Goal: Task Accomplishment & Management: Manage account settings

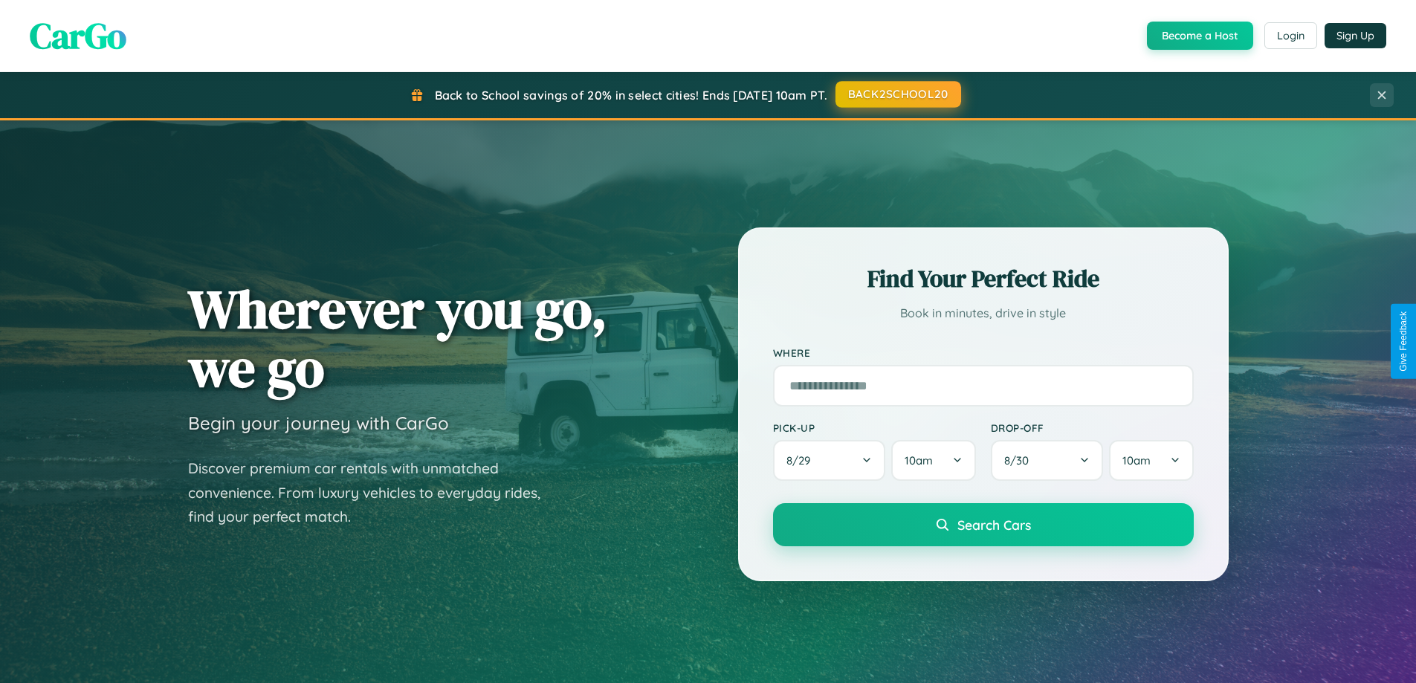
click at [897, 94] on button "BACK2SCHOOL20" at bounding box center [899, 94] width 126 height 27
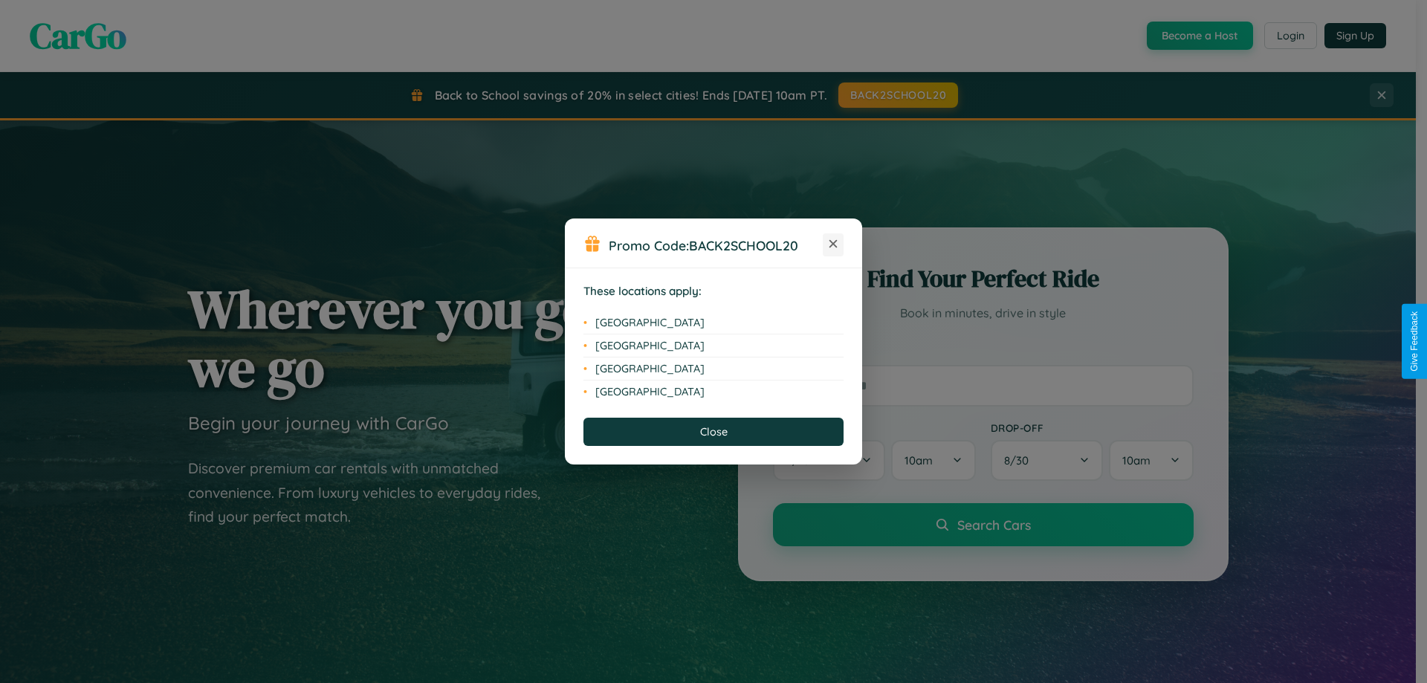
click at [833, 245] on icon at bounding box center [834, 244] width 8 height 8
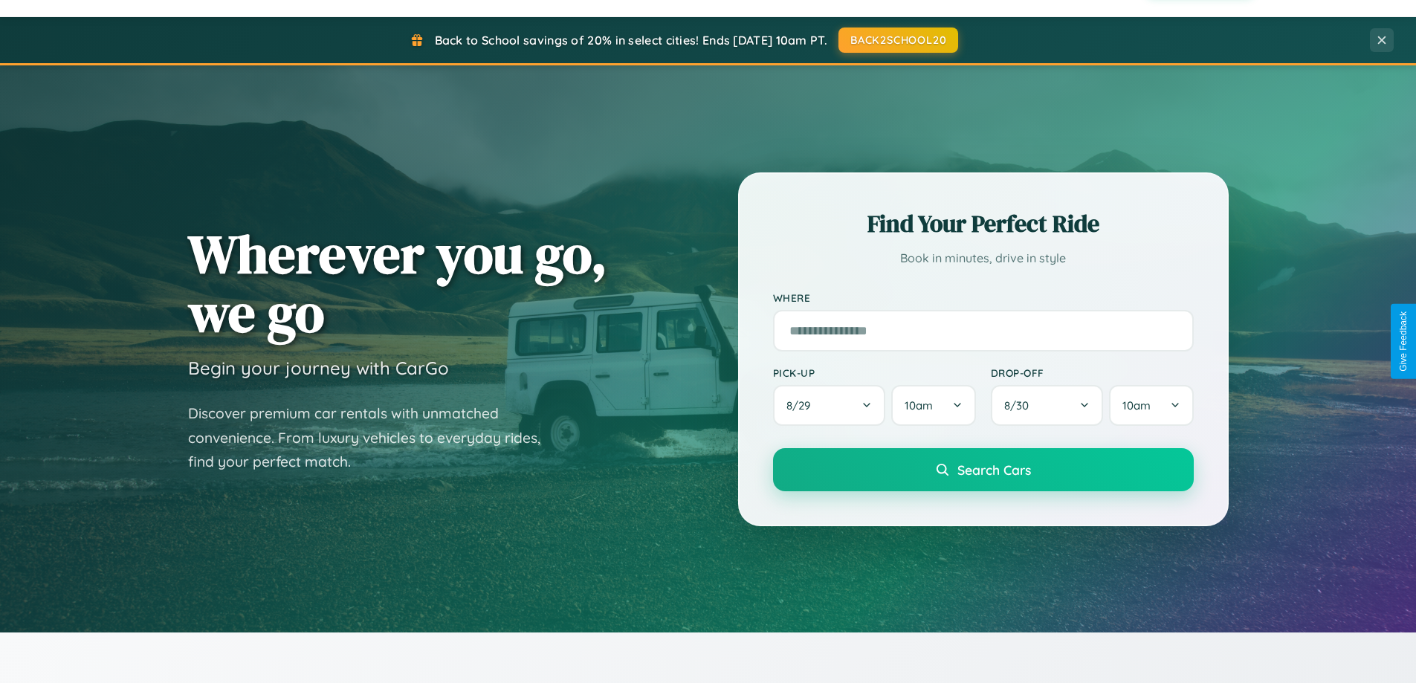
scroll to position [641, 0]
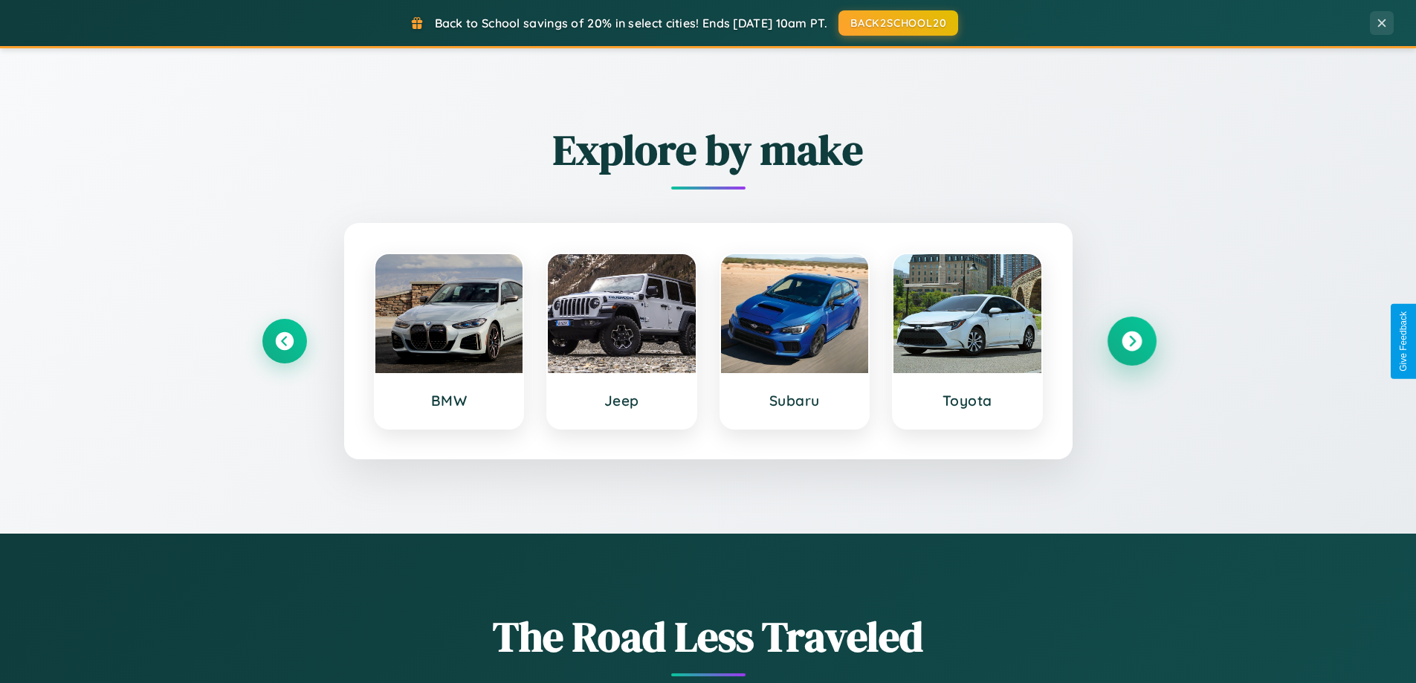
click at [1132, 341] on icon at bounding box center [1132, 342] width 20 height 20
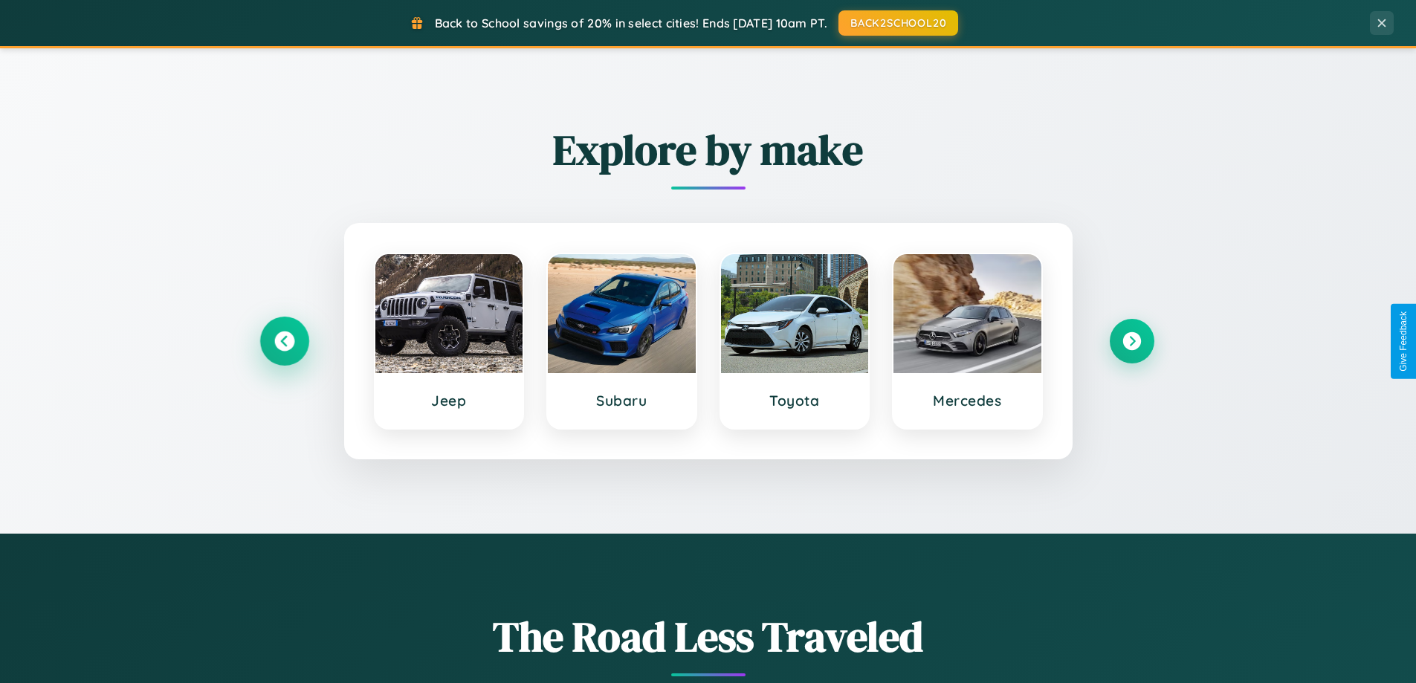
click at [284, 341] on icon at bounding box center [284, 342] width 20 height 20
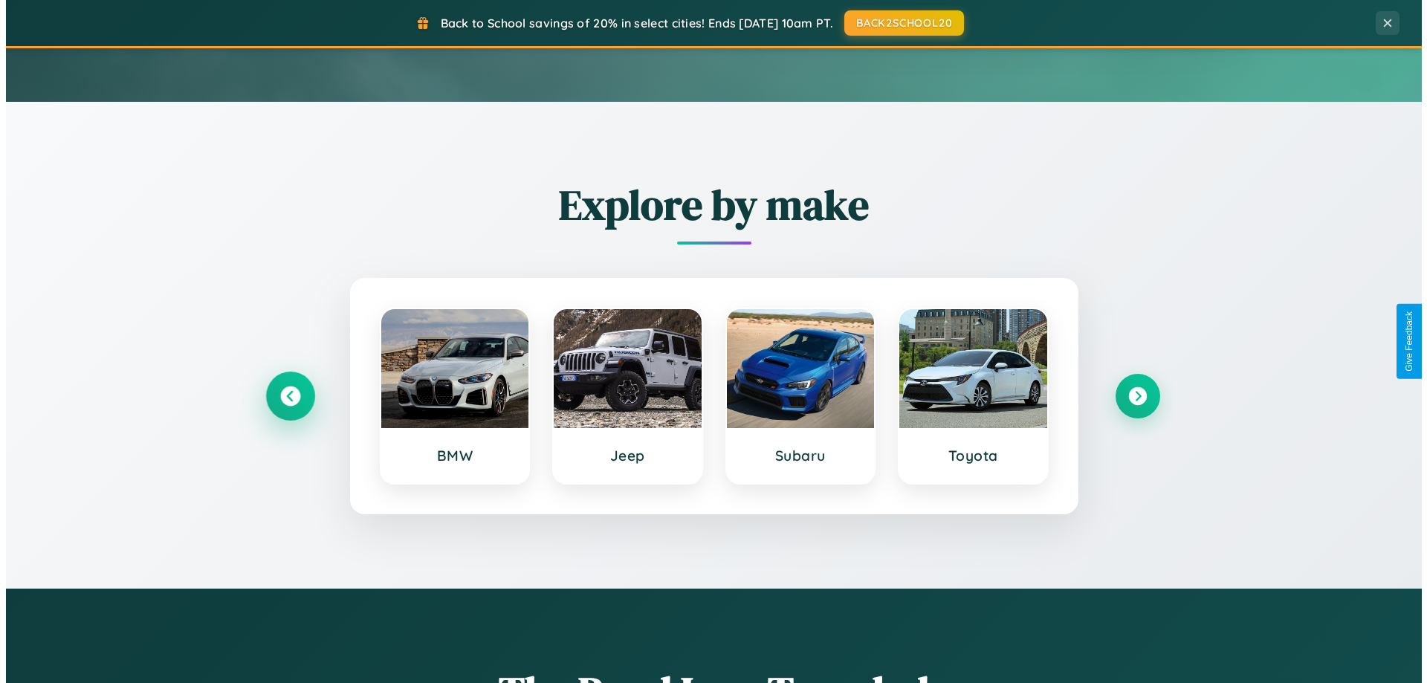
scroll to position [0, 0]
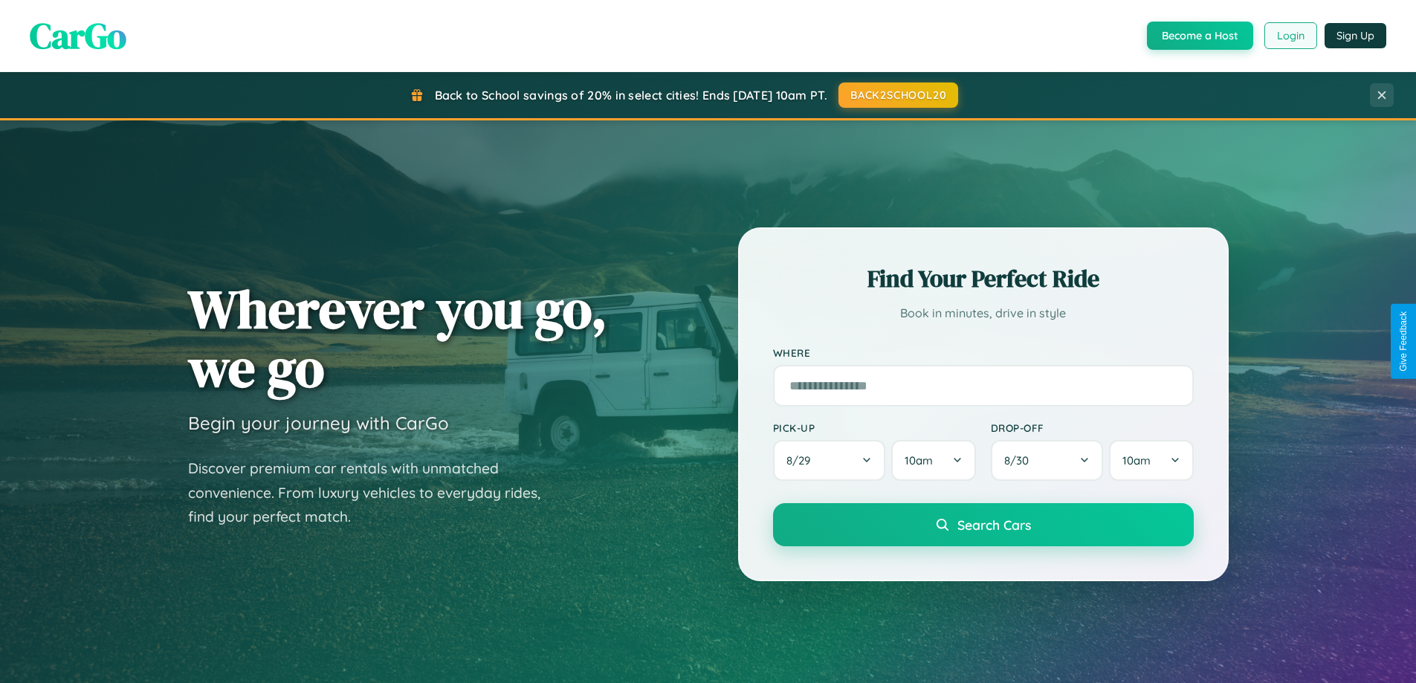
click at [1290, 36] on button "Login" at bounding box center [1291, 35] width 53 height 27
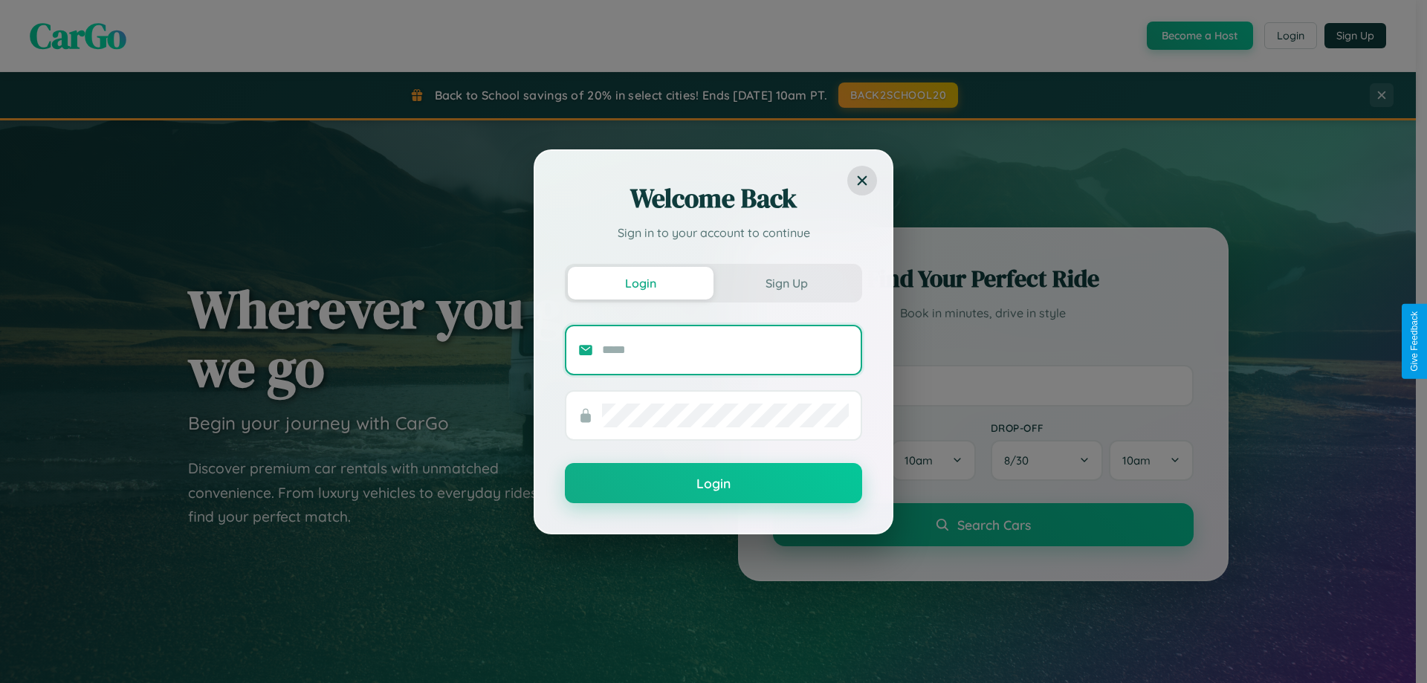
click at [726, 349] on input "text" at bounding box center [725, 350] width 247 height 24
type input "**********"
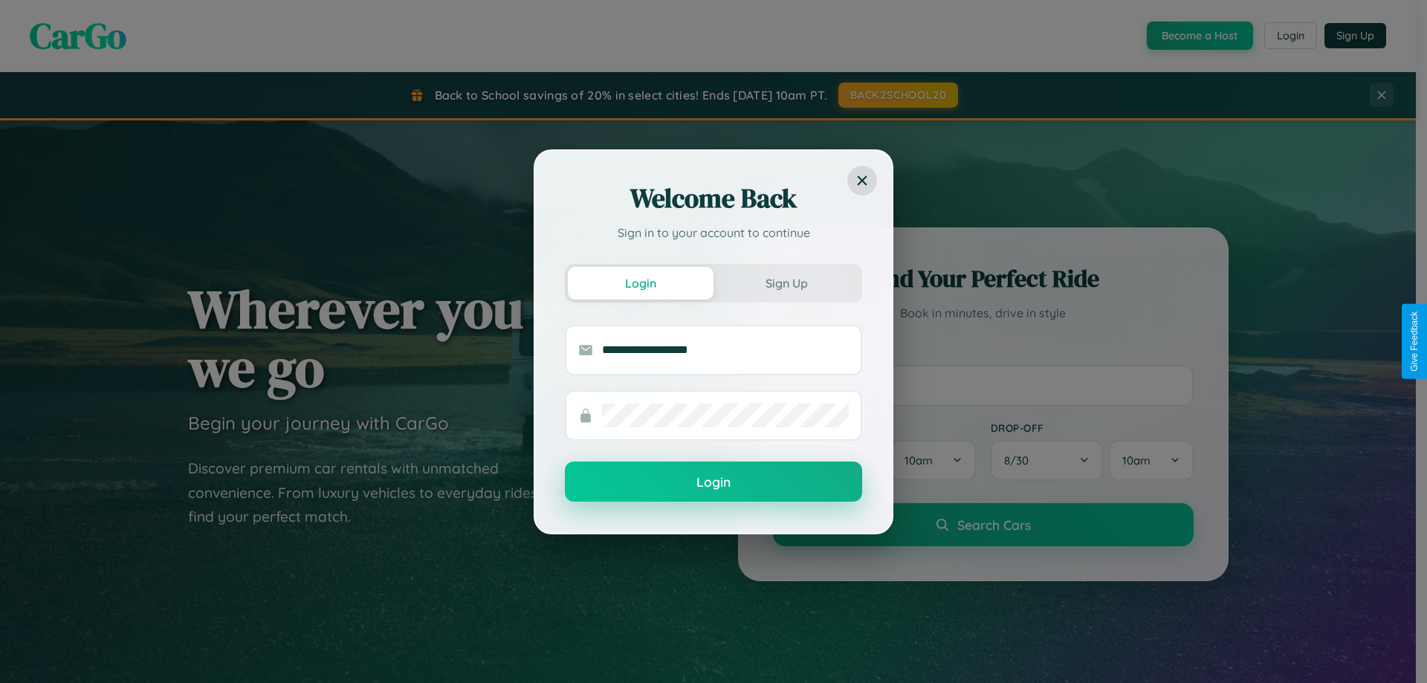
click at [714, 483] on button "Login" at bounding box center [713, 482] width 297 height 40
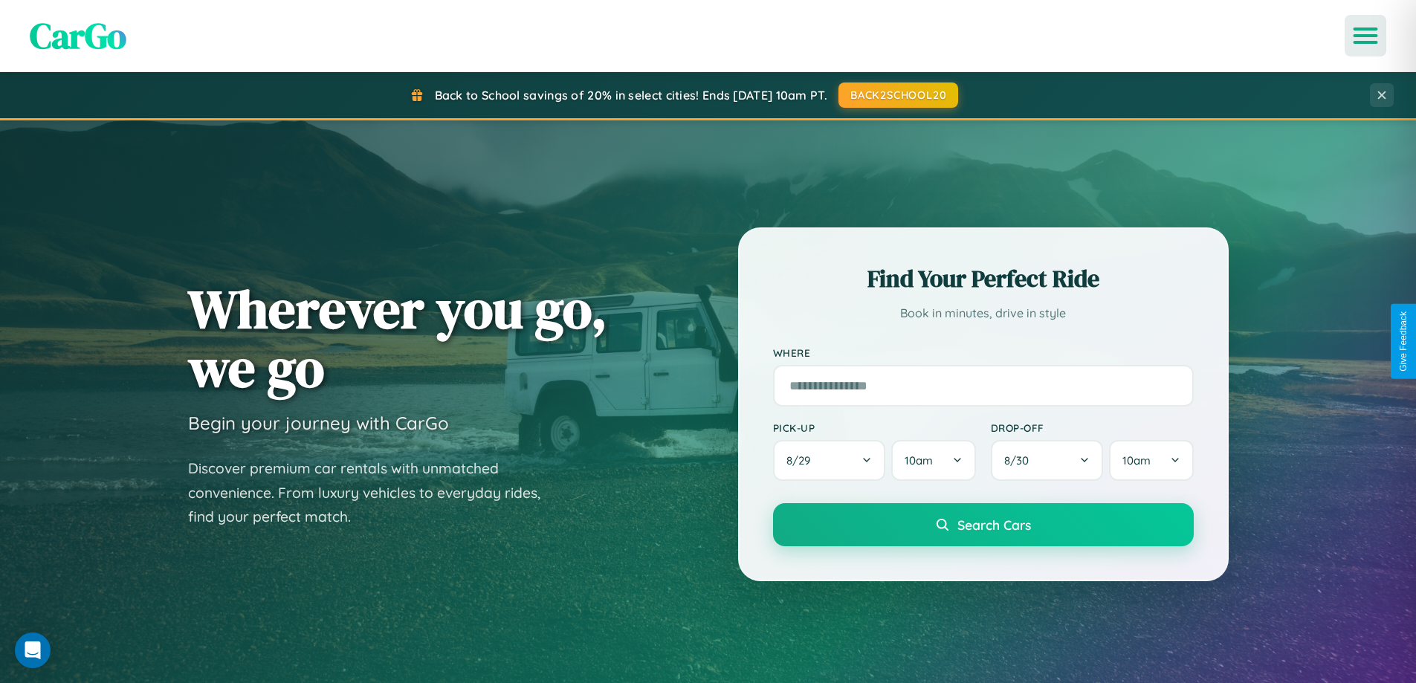
click at [1366, 36] on icon "Open menu" at bounding box center [1366, 35] width 22 height 13
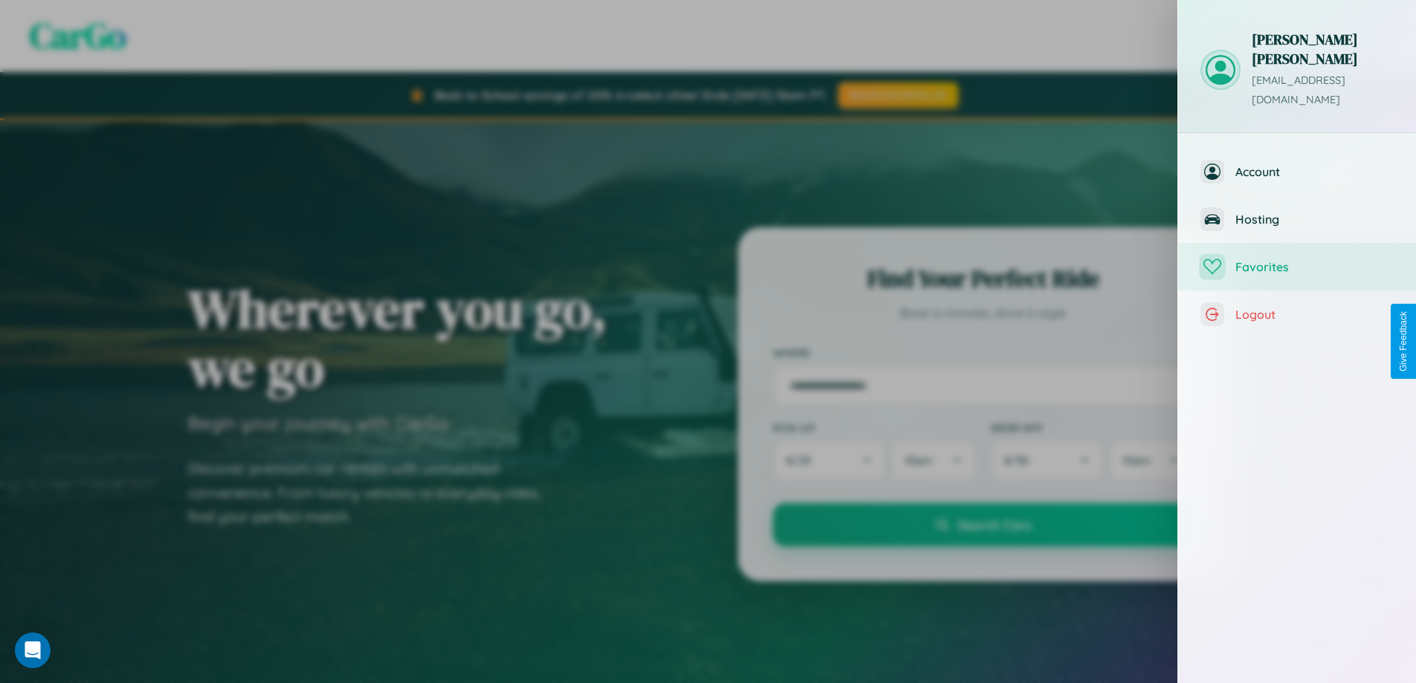
click at [1297, 259] on span "Favorites" at bounding box center [1315, 266] width 158 height 15
